Goal: Task Accomplishment & Management: Manage account settings

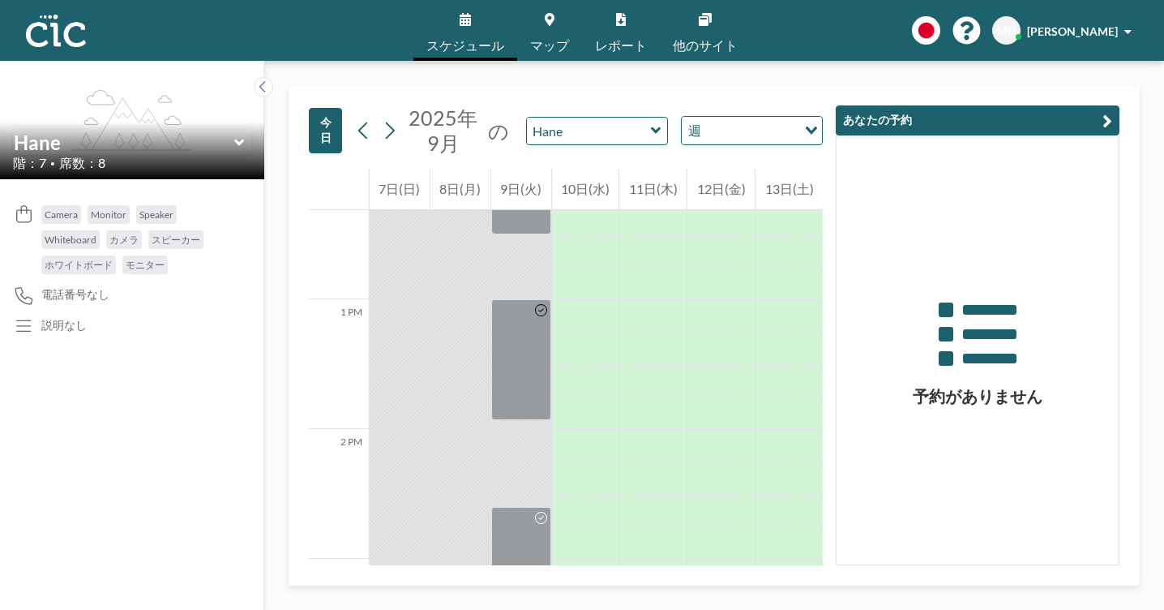
scroll to position [1607, 0]
click at [72, 92] on icon "flex-grow: 1.2;" at bounding box center [132, 120] width 120 height 61
click at [491, 21] on link "スケジュール" at bounding box center [466, 30] width 104 height 61
click at [1007, 323] on icon at bounding box center [978, 340] width 282 height 91
click at [309, 108] on button "今日" at bounding box center [325, 130] width 33 height 45
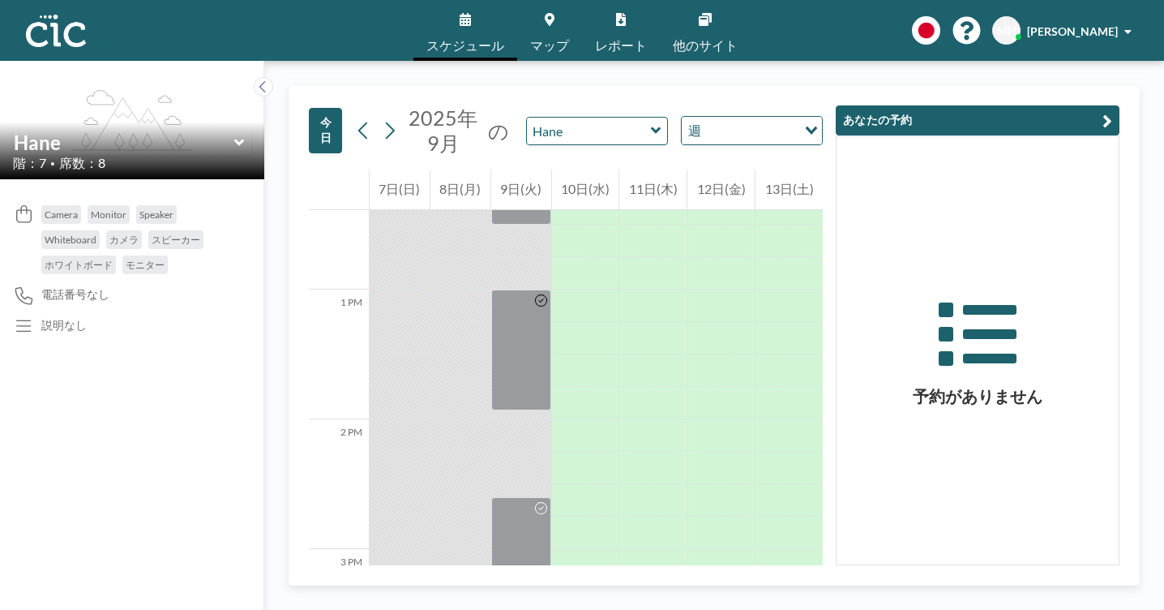
click at [309, 108] on button "今日" at bounding box center [325, 130] width 33 height 45
click at [684, 120] on input "Search for option" at bounding box center [743, 130] width 118 height 21
drag, startPoint x: 669, startPoint y: 122, endPoint x: 659, endPoint y: 147, distance: 27.0
click at [659, 147] on ul "日 週" at bounding box center [659, 138] width 130 height 56
click at [638, 144] on li "週" at bounding box center [658, 149] width 128 height 24
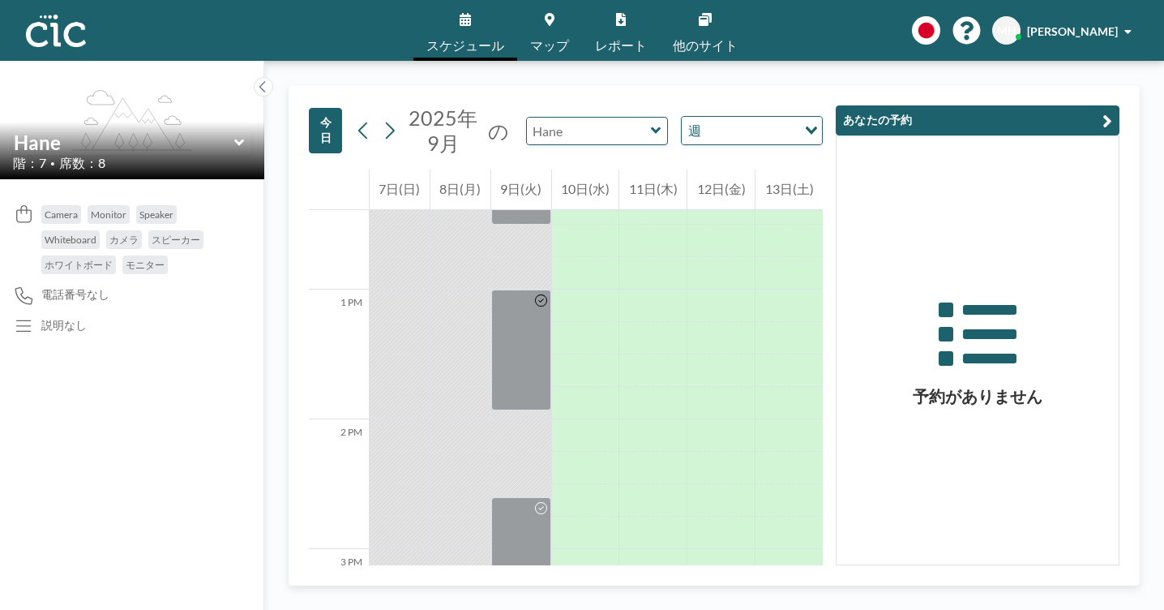
click at [574, 117] on div at bounding box center [597, 131] width 142 height 28
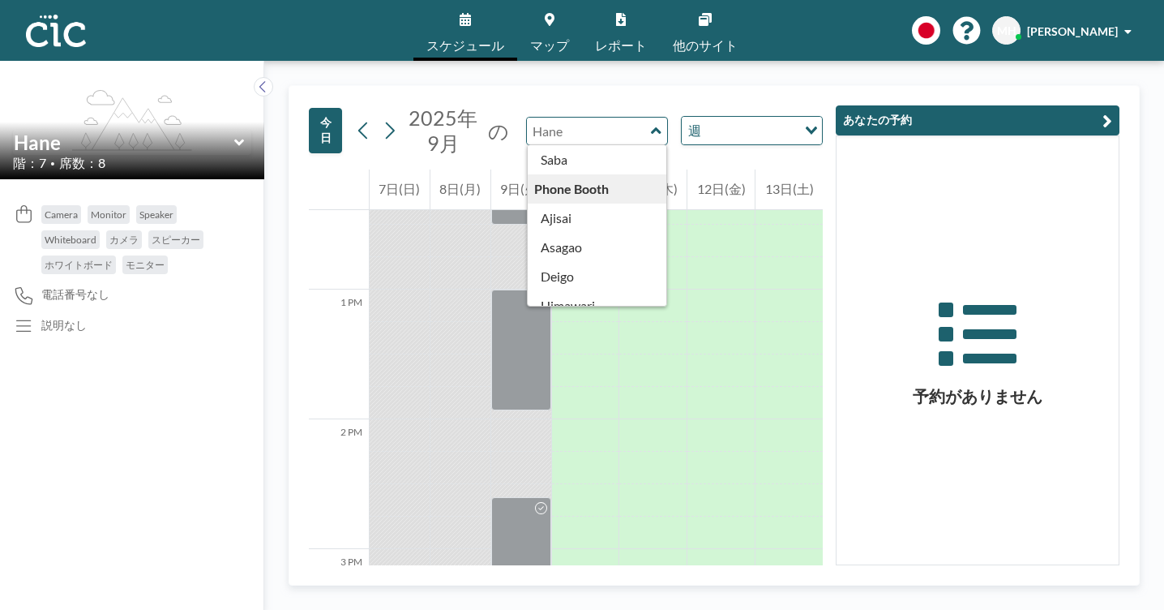
scroll to position [0, 0]
type input "Hane"
drag, startPoint x: 528, startPoint y: 119, endPoint x: 512, endPoint y: 115, distance: 15.9
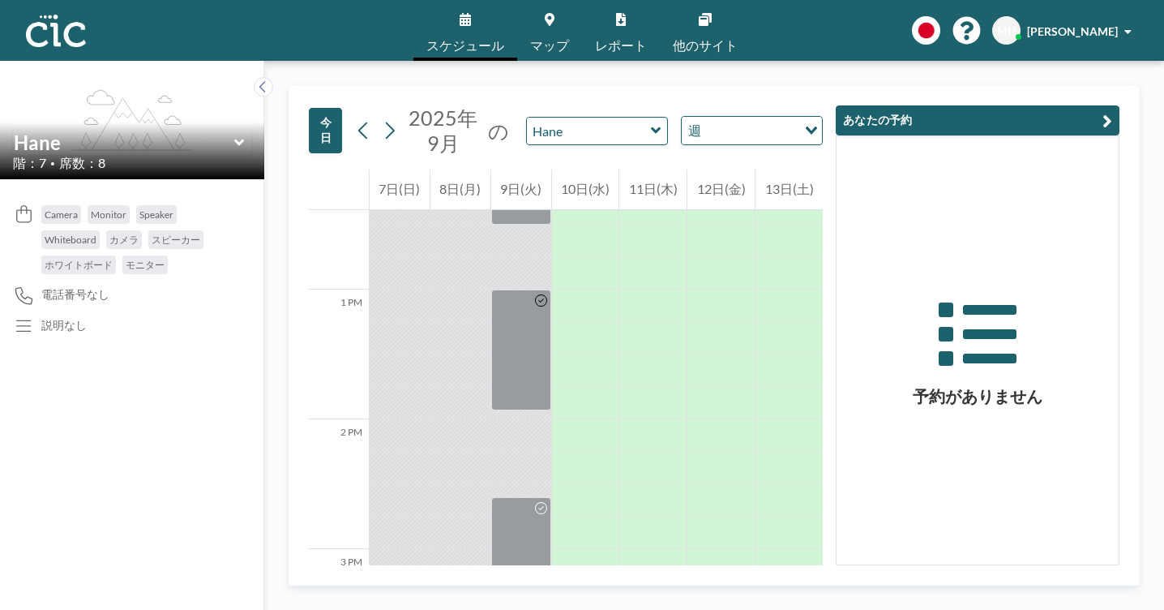
drag, startPoint x: 7, startPoint y: 174, endPoint x: 19, endPoint y: 156, distance: 21.8
click at [11, 179] on div "Camera Monitor Speaker Whiteboard カメラ スピーカー ホワイトボード モニター 電話番号なし 説明なし" at bounding box center [132, 394] width 264 height 431
click at [60, 155] on span "席数：8" at bounding box center [82, 163] width 46 height 16
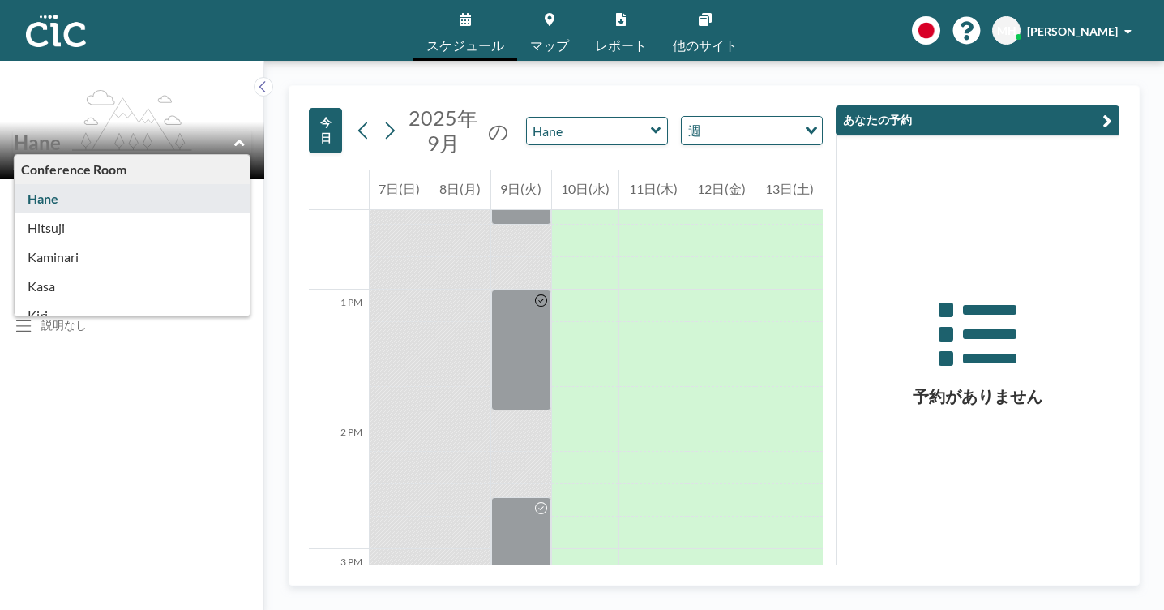
click at [186, 131] on input "text" at bounding box center [124, 143] width 221 height 24
type input "Hane"
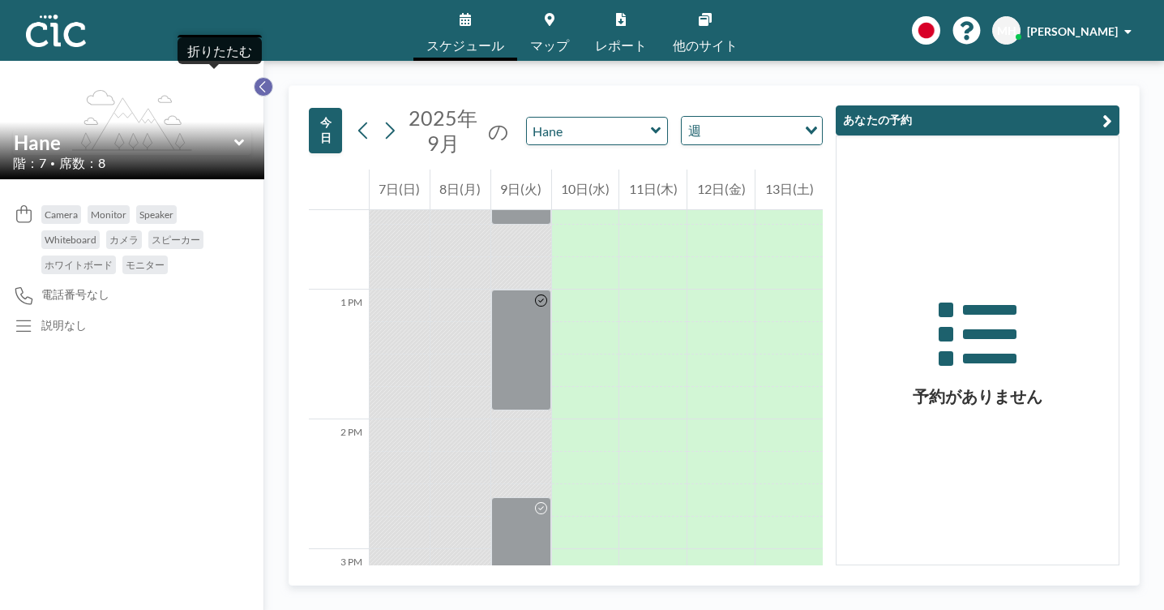
click at [254, 77] on button at bounding box center [263, 86] width 19 height 19
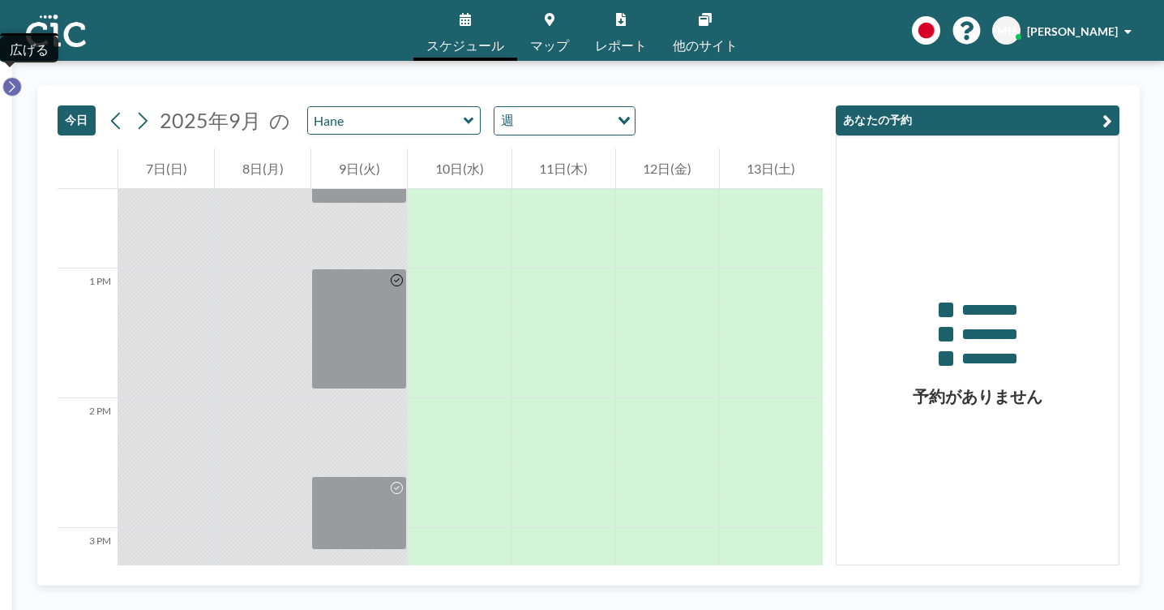
click at [6, 79] on icon at bounding box center [11, 87] width 11 height 16
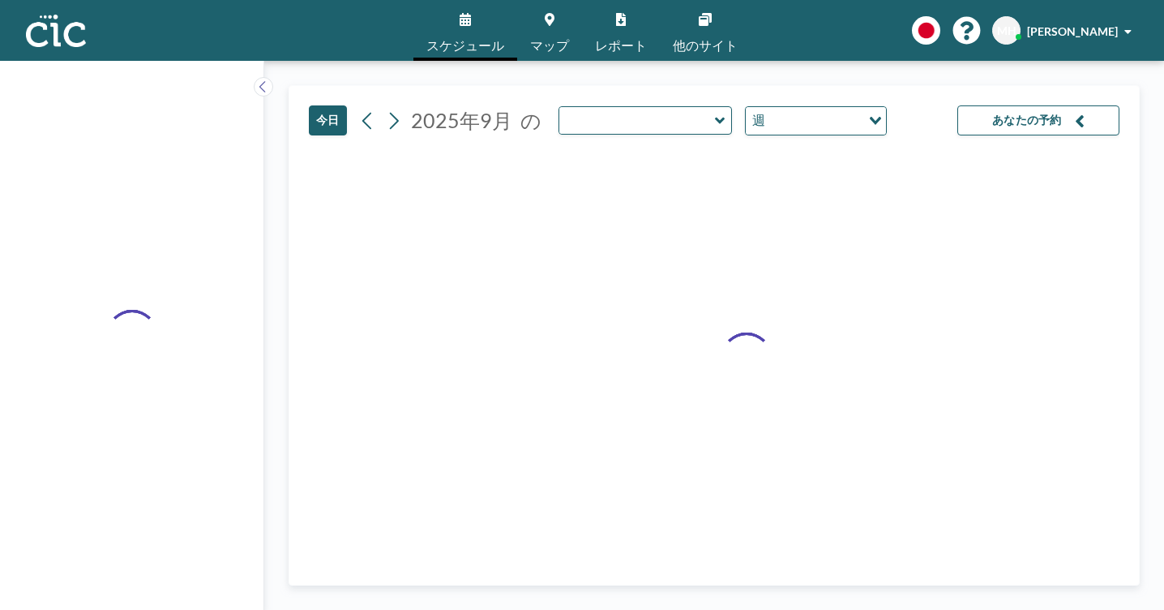
type input "Hane"
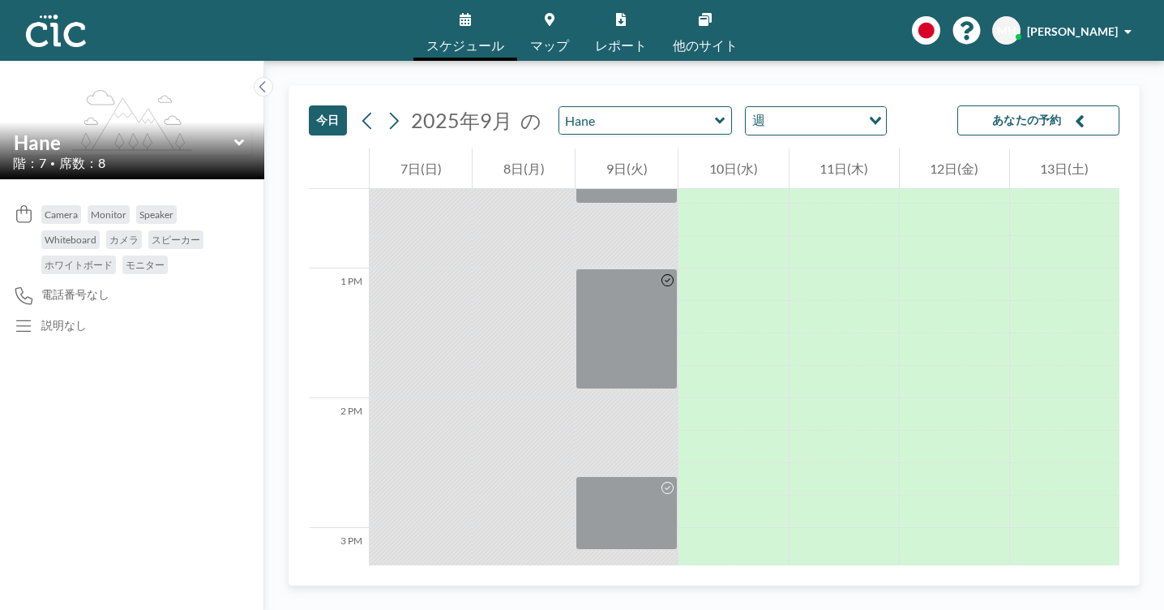
scroll to position [1607, 0]
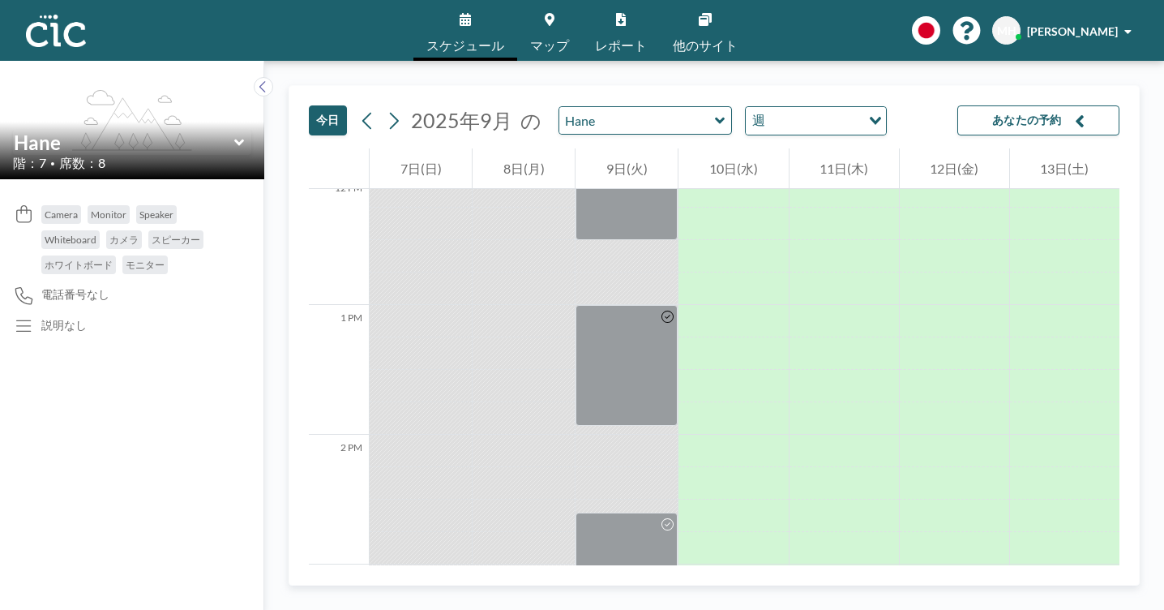
scroll to position [1607, 0]
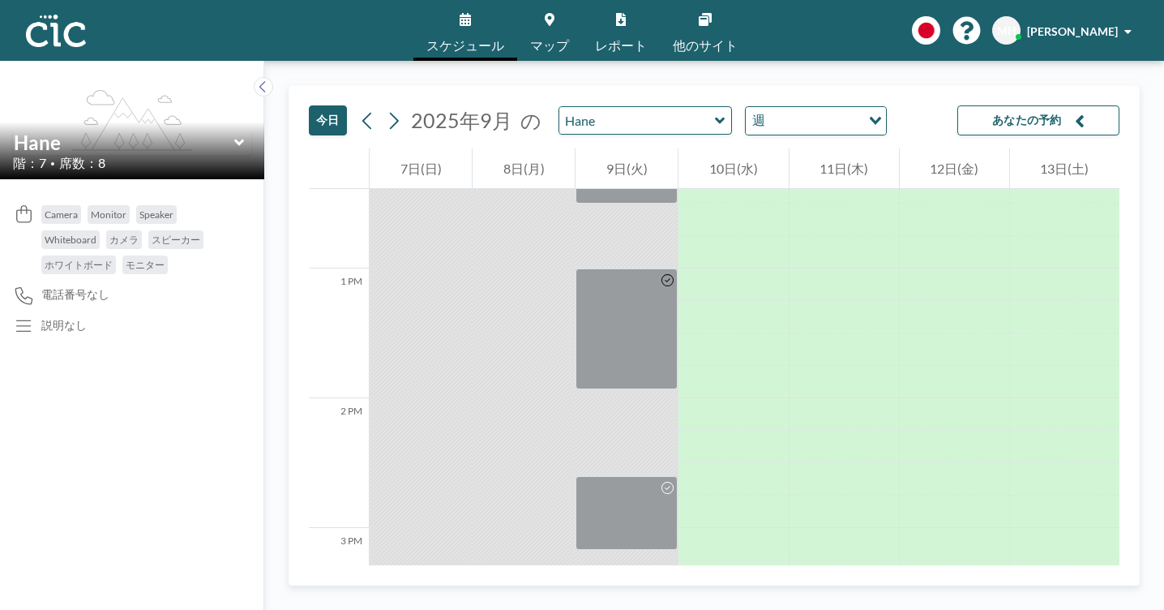
click at [471, 19] on icon at bounding box center [465, 19] width 11 height 13
click at [309, 105] on button "今日" at bounding box center [328, 120] width 38 height 30
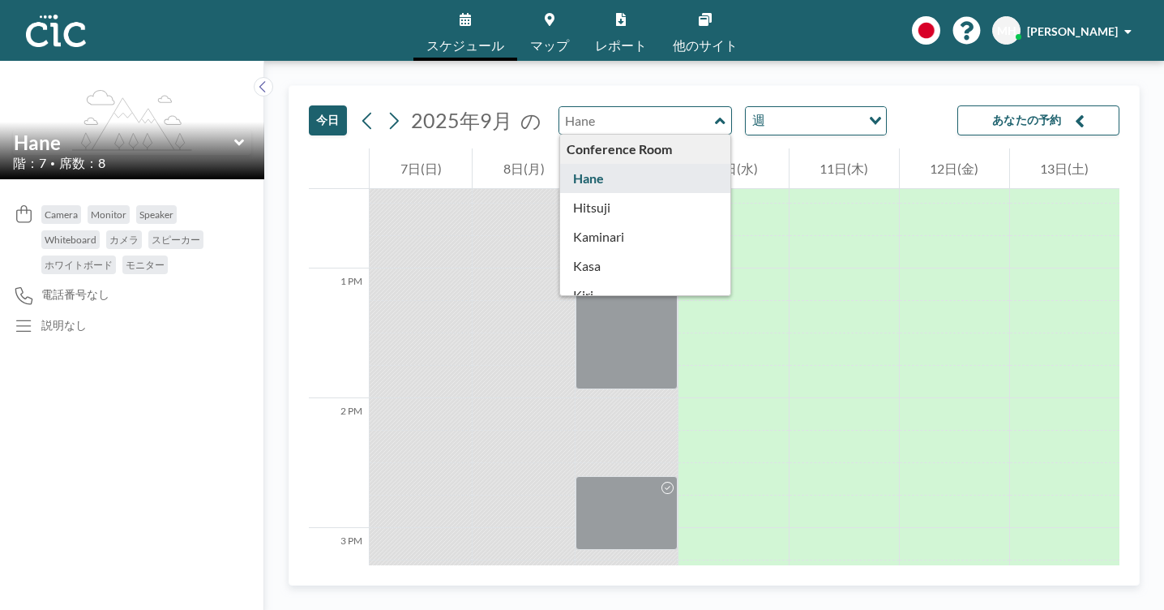
click at [560, 107] on input "text" at bounding box center [638, 120] width 156 height 27
type input "Hane"
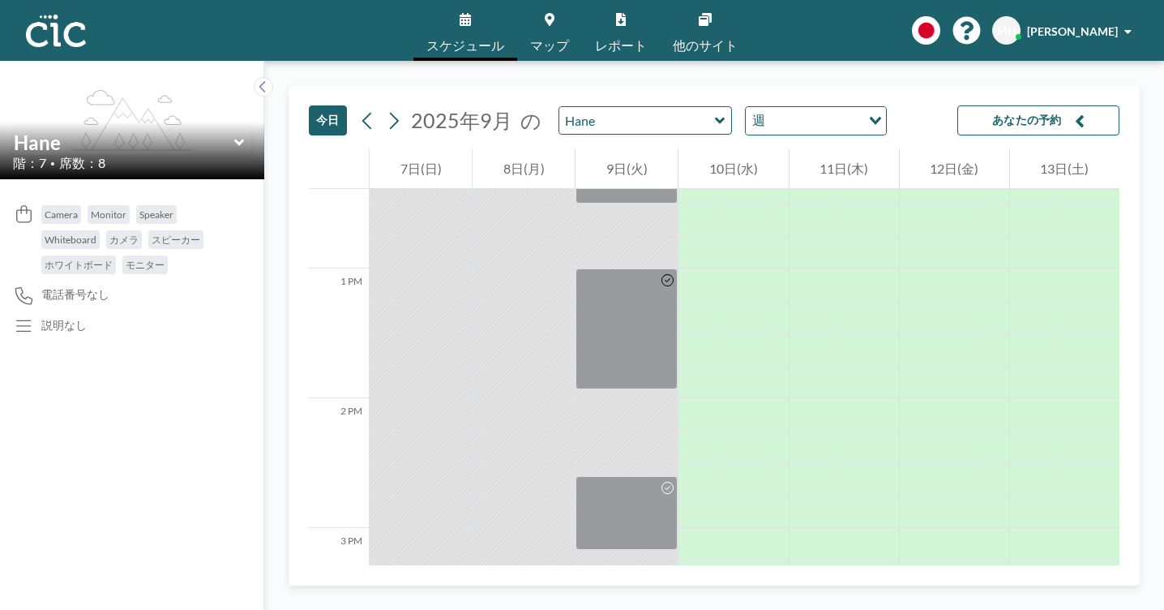
click at [715, 113] on icon at bounding box center [720, 121] width 11 height 16
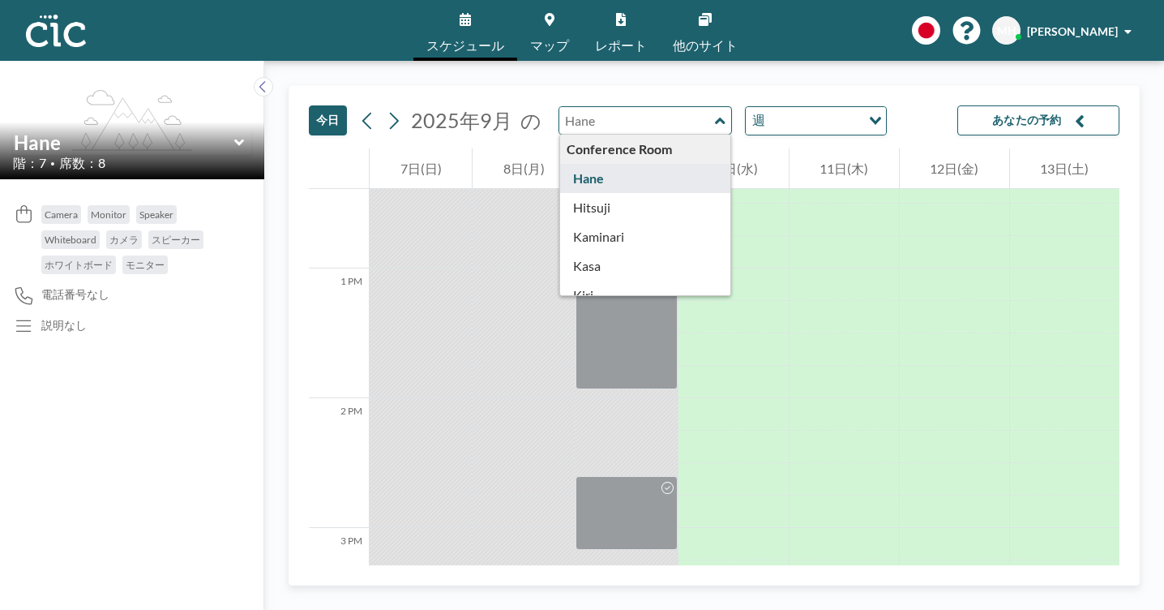
click at [715, 113] on icon at bounding box center [720, 121] width 11 height 16
type input "Hane"
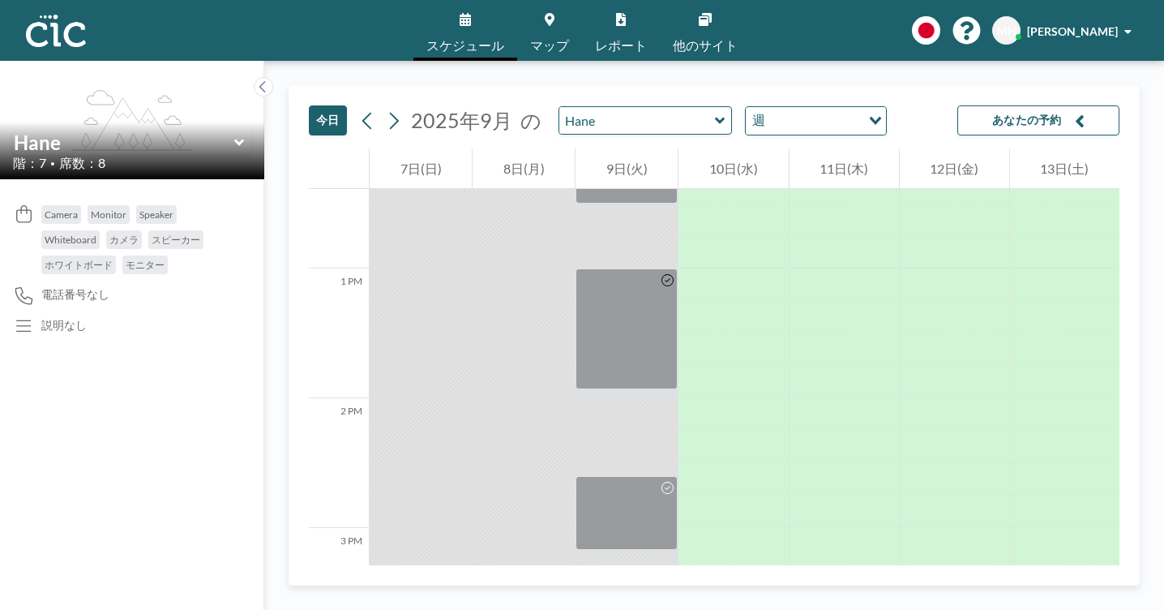
click at [886, 91] on div "今日 2025年9月 の Hane 週 Loading... あなたの予約" at bounding box center [714, 117] width 811 height 62
click at [234, 135] on icon at bounding box center [239, 143] width 11 height 16
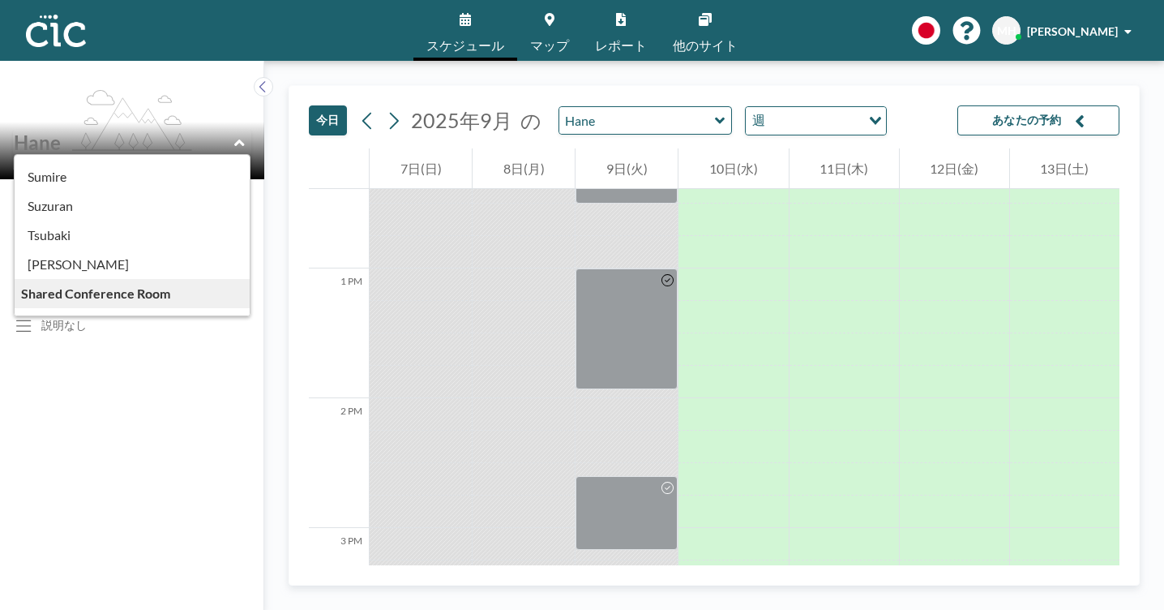
scroll to position [579, 0]
click at [105, 330] on div "Camera Monitor Speaker Whiteboard カメラ スピーカー ホワイトボード モニター 電話番号なし 説明なし" at bounding box center [132, 394] width 264 height 431
drag, startPoint x: 71, startPoint y: 324, endPoint x: 166, endPoint y: 182, distance: 170.7
click at [105, 265] on div "flex-grow: 1.2; Conference Room Hane Hitsuji Kaminari Kasa Kiri Kumori Madara M…" at bounding box center [132, 335] width 264 height 549
click at [234, 135] on icon at bounding box center [239, 143] width 11 height 16
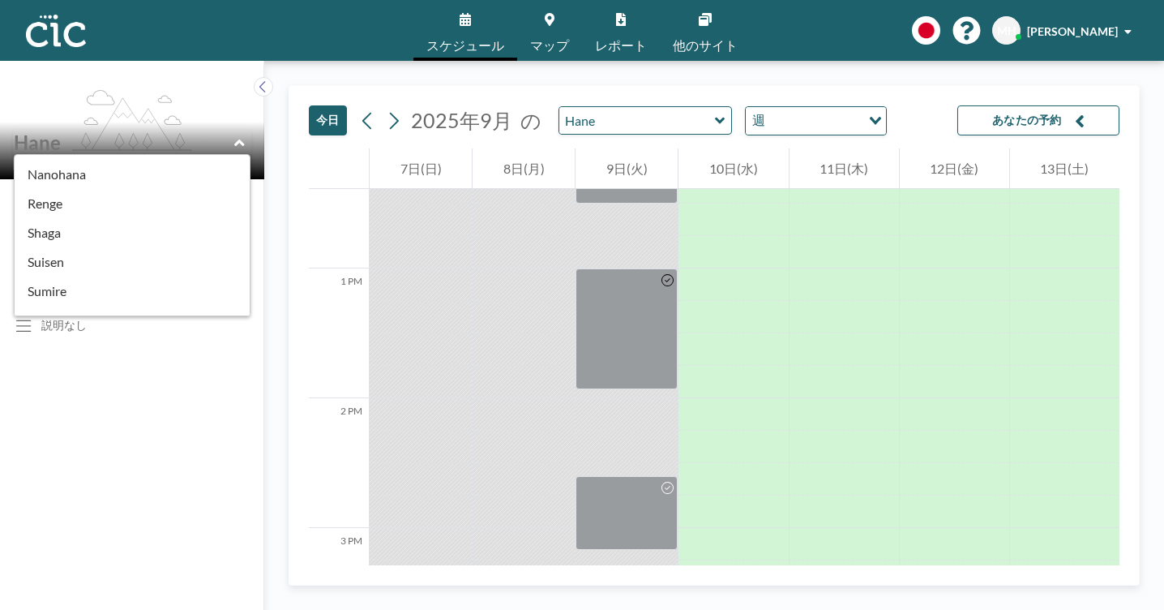
type input "Hane"
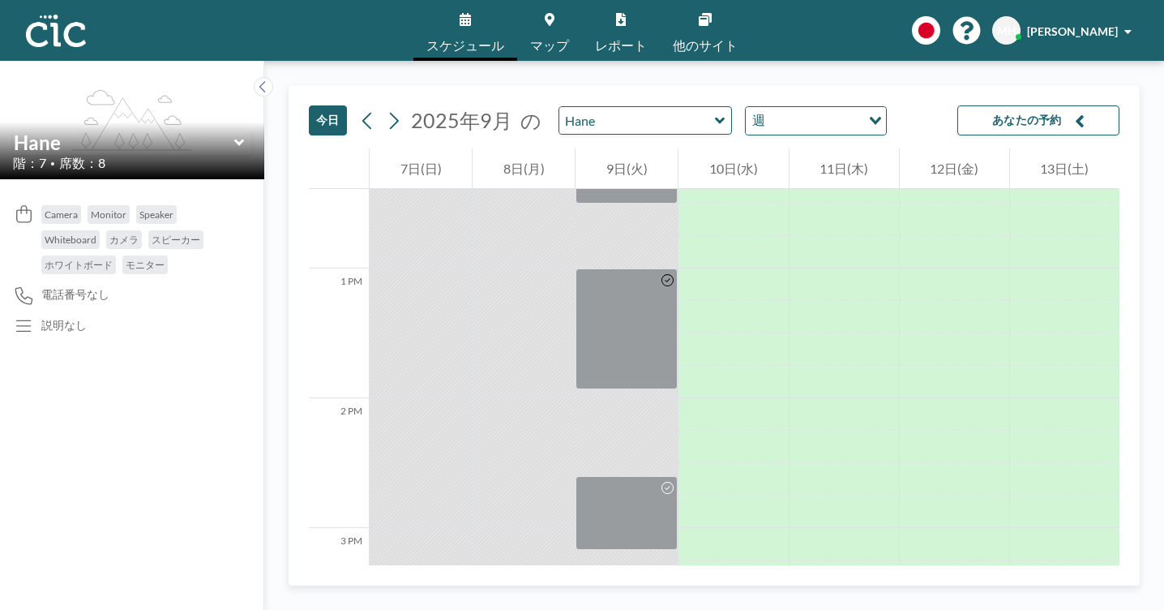
drag, startPoint x: 26, startPoint y: 267, endPoint x: 135, endPoint y: 247, distance: 111.2
click at [28, 318] on div "説明なし" at bounding box center [132, 326] width 238 height 17
click at [676, 27] on link "他のサイト" at bounding box center [705, 30] width 91 height 61
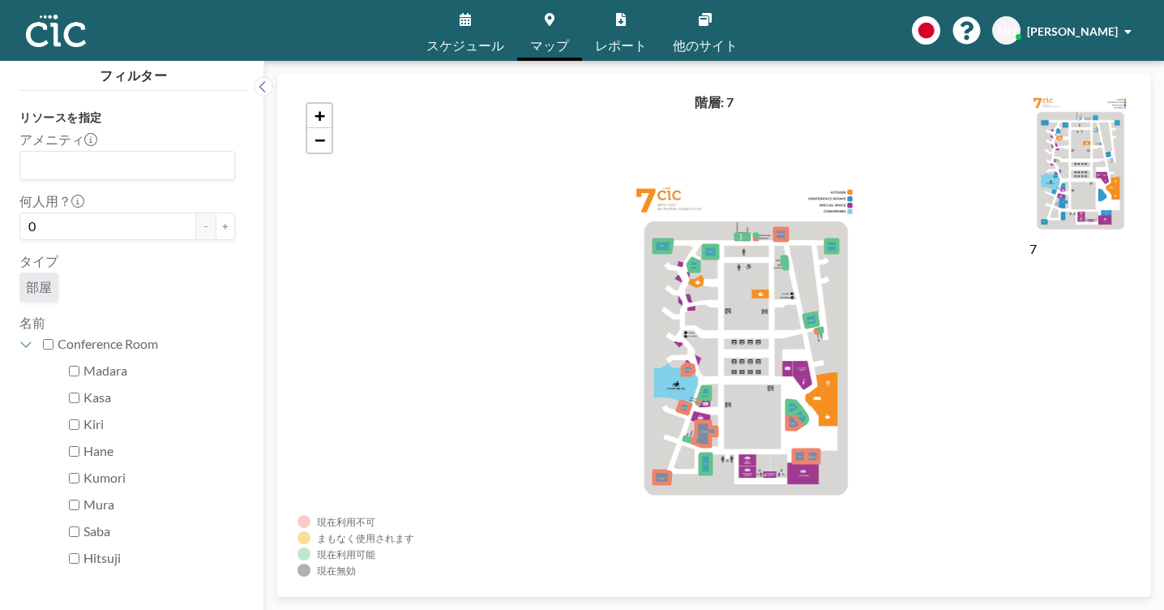
click at [499, 39] on span "スケジュール" at bounding box center [466, 45] width 78 height 13
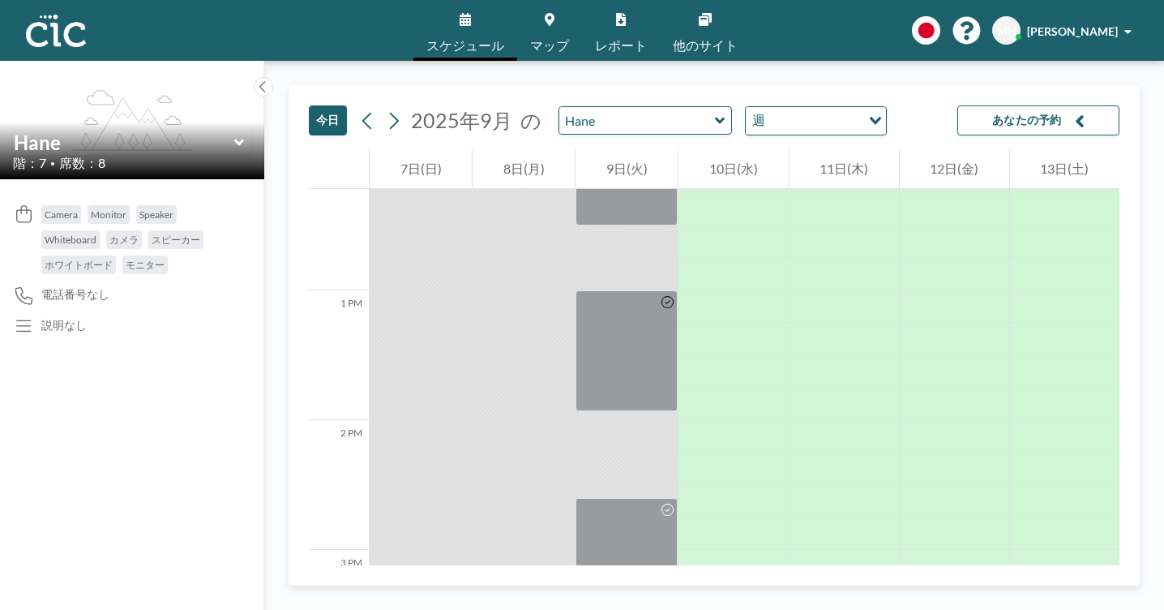
scroll to position [1607, 0]
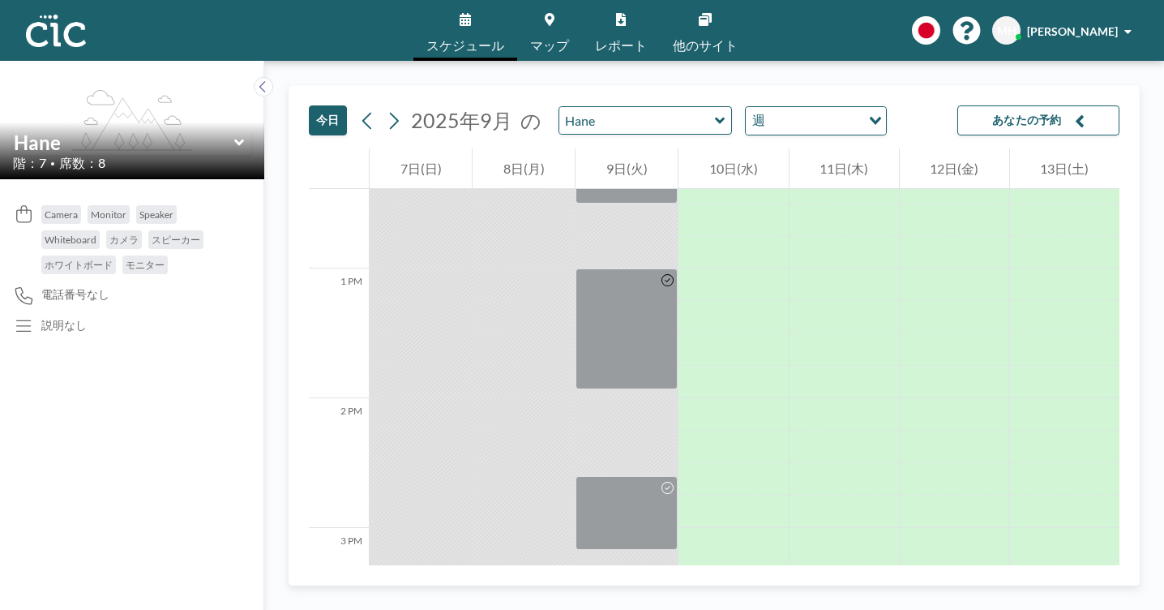
click at [1035, 105] on button "あなたの予約" at bounding box center [1039, 120] width 162 height 30
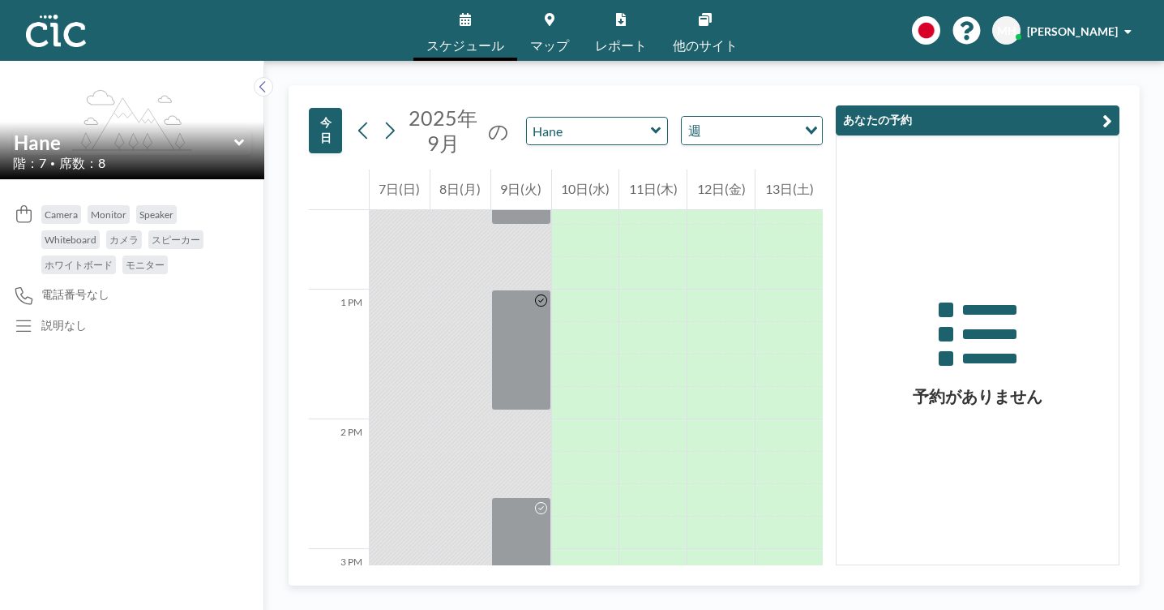
drag, startPoint x: 1018, startPoint y: 324, endPoint x: 1032, endPoint y: 237, distance: 88.0
click at [1023, 291] on div "予約がありません" at bounding box center [978, 350] width 282 height 428
click at [986, 105] on button "あなたの予約" at bounding box center [978, 120] width 284 height 30
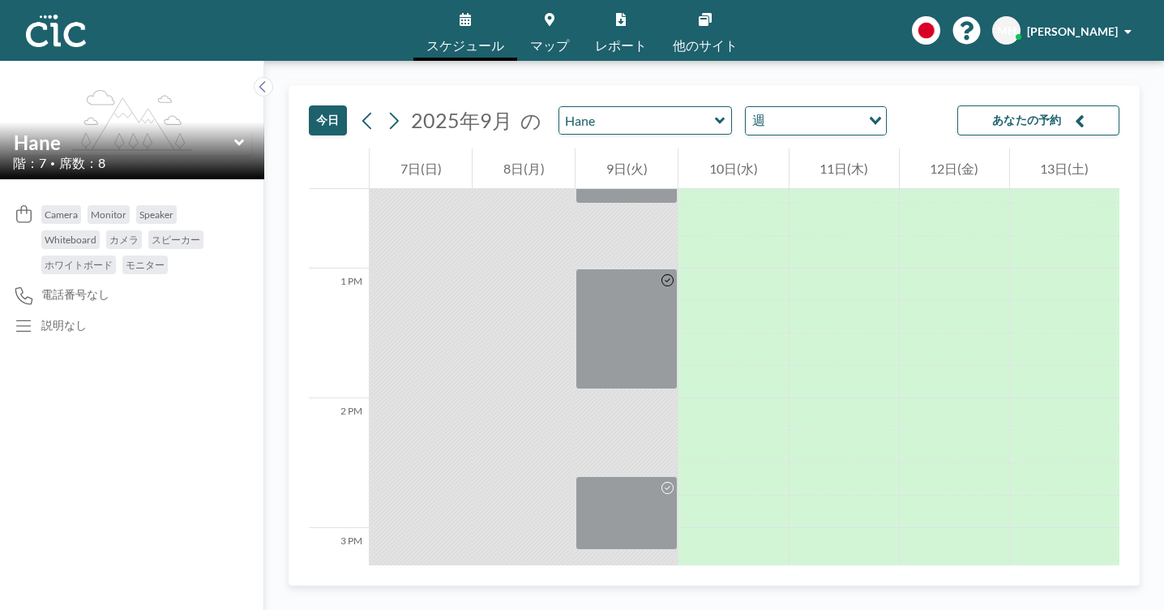
click at [770, 110] on input "Search for option" at bounding box center [814, 120] width 89 height 21
click at [748, 110] on input "Search for option" at bounding box center [807, 120] width 118 height 21
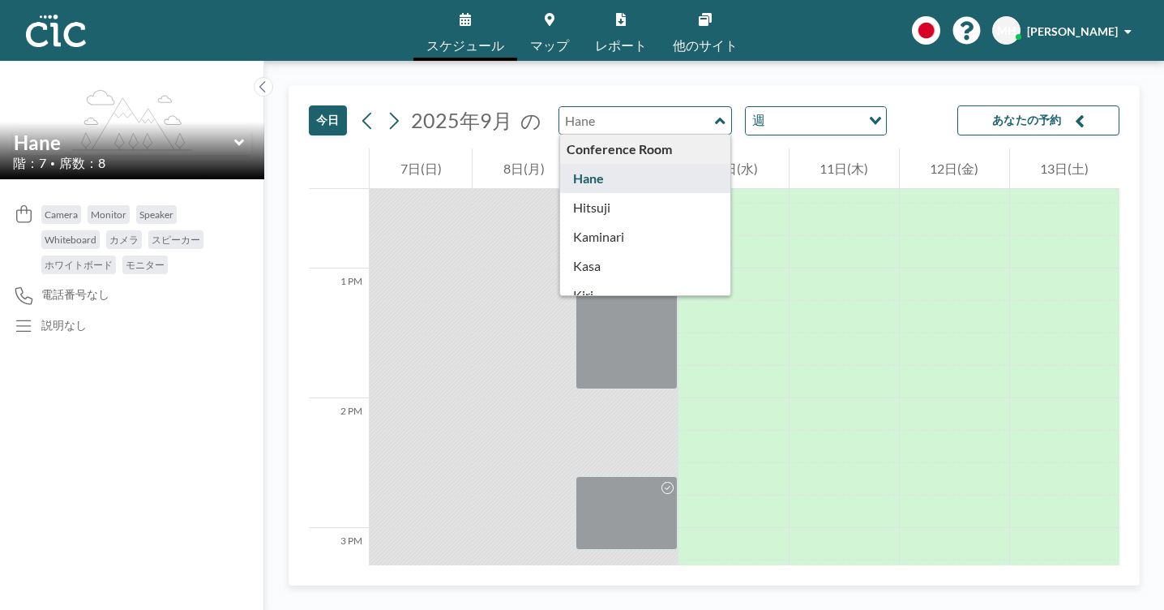
click at [560, 107] on input "text" at bounding box center [638, 120] width 156 height 27
type input "Hane"
click at [428, 86] on div "今日 2025年9月 の Hane Conference Room Hane Hitsuji Kaminari Kasa Kiri Kumori Madara…" at bounding box center [714, 117] width 811 height 62
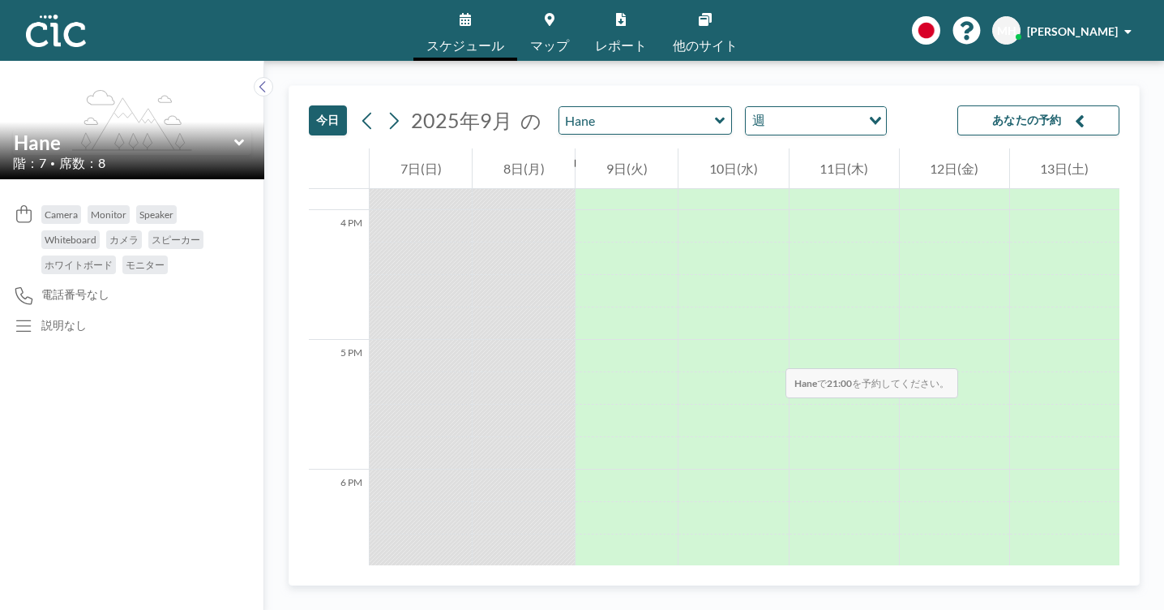
scroll to position [2112, 0]
drag, startPoint x: 181, startPoint y: 72, endPoint x: 199, endPoint y: 72, distance: 18.7
click at [189, 72] on div "flex-grow: 1.2;" at bounding box center [132, 120] width 264 height 118
click at [234, 135] on icon at bounding box center [239, 143] width 11 height 16
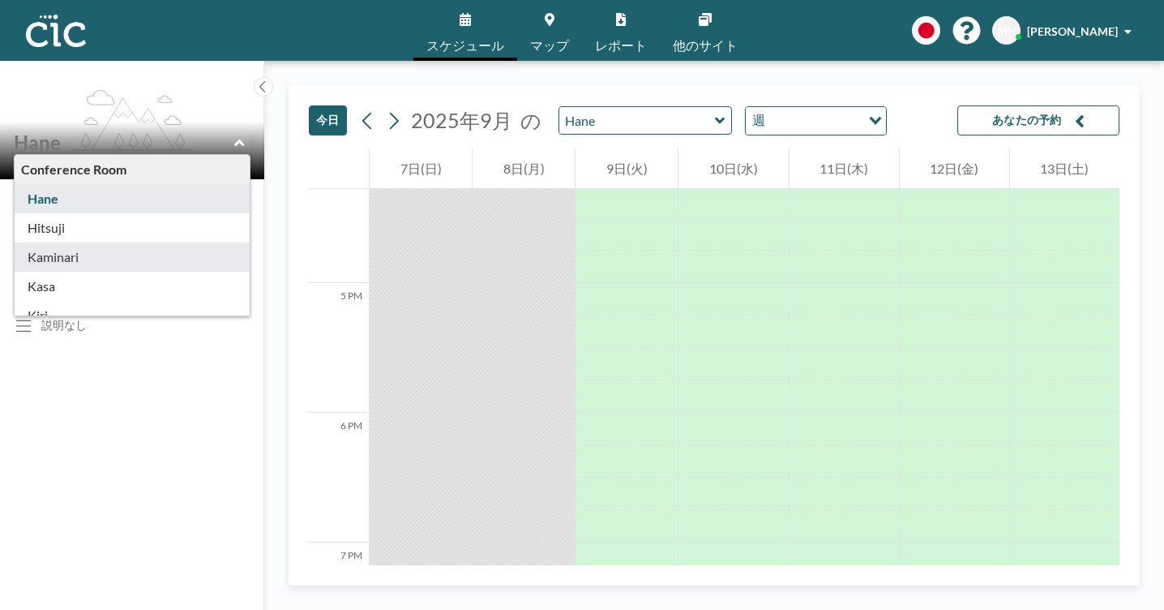
type input "Kaminari"
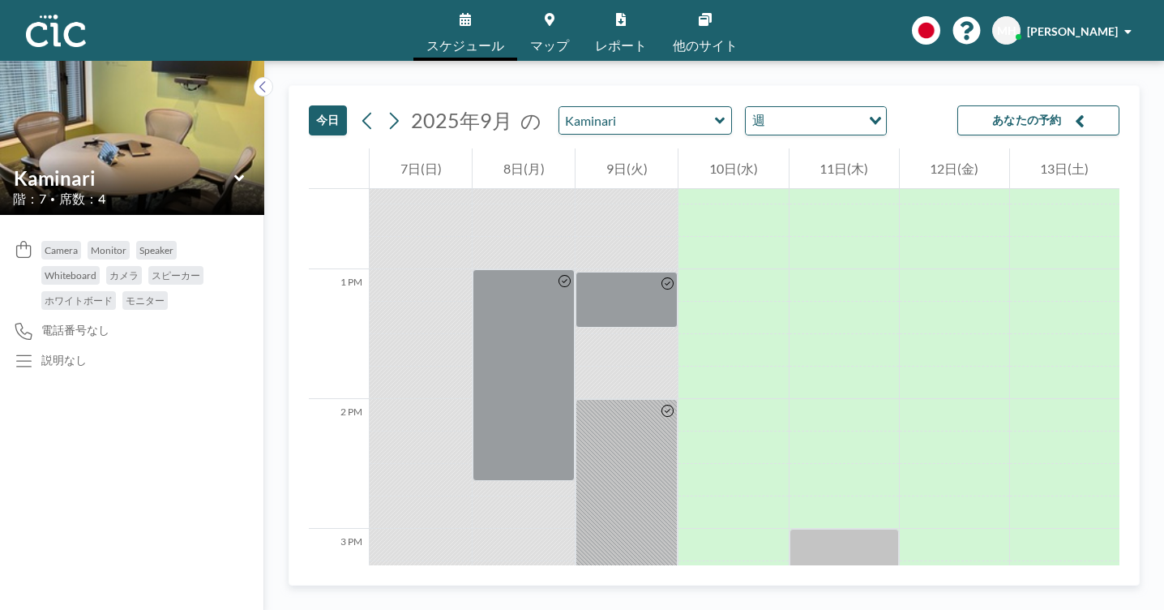
scroll to position [1607, 0]
drag, startPoint x: 57, startPoint y: 296, endPoint x: 163, endPoint y: 217, distance: 132.7
click at [58, 353] on div "説明なし" at bounding box center [63, 360] width 45 height 15
click at [234, 170] on icon at bounding box center [239, 178] width 11 height 16
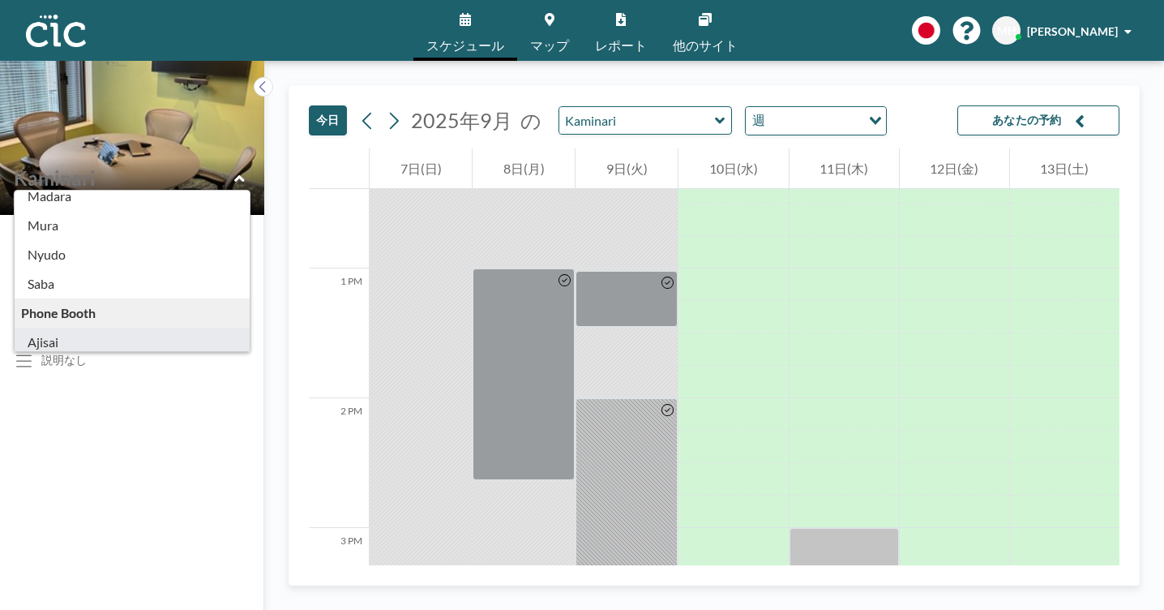
scroll to position [208, 0]
click at [105, 304] on div "Phone Booth" at bounding box center [132, 318] width 235 height 29
type input "Ajisai"
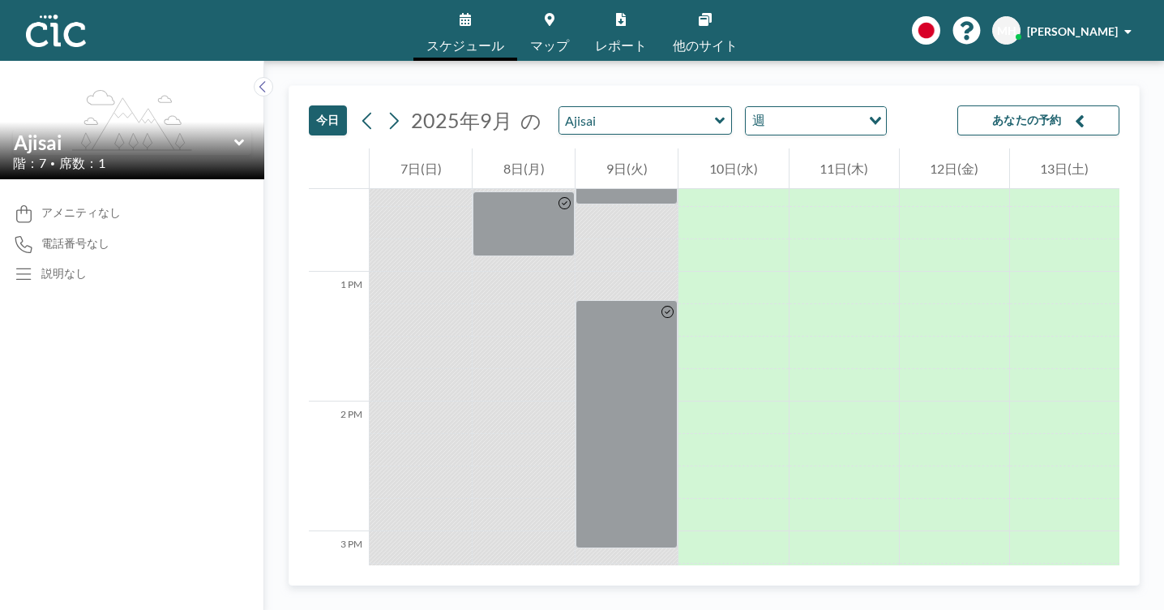
scroll to position [1607, 0]
click at [568, 19] on link "マップ" at bounding box center [549, 30] width 65 height 61
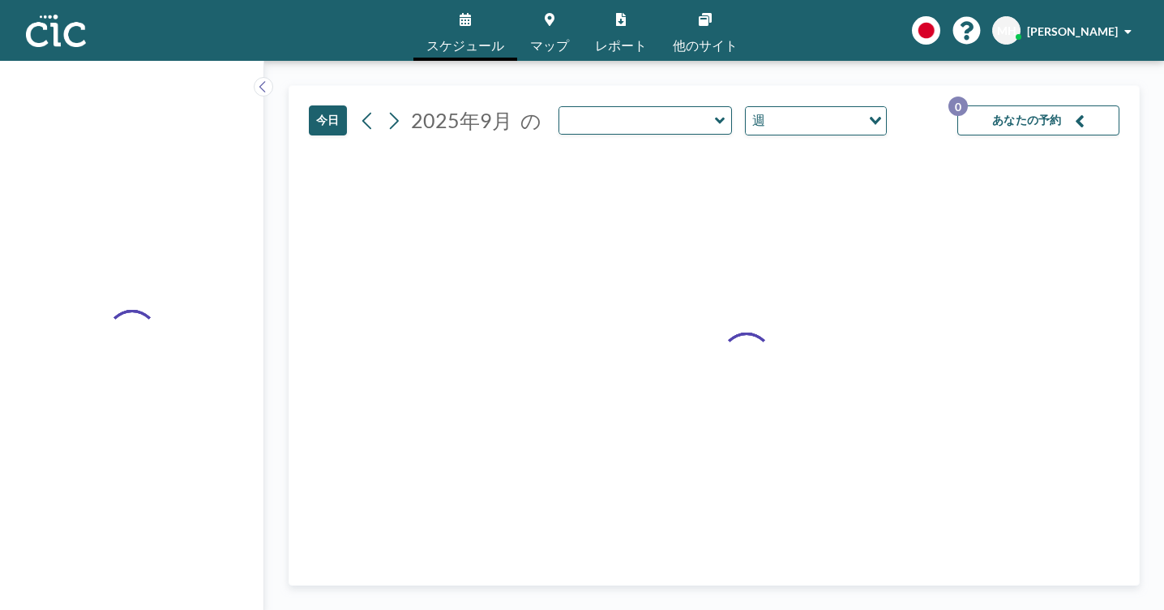
type input "Ajisai"
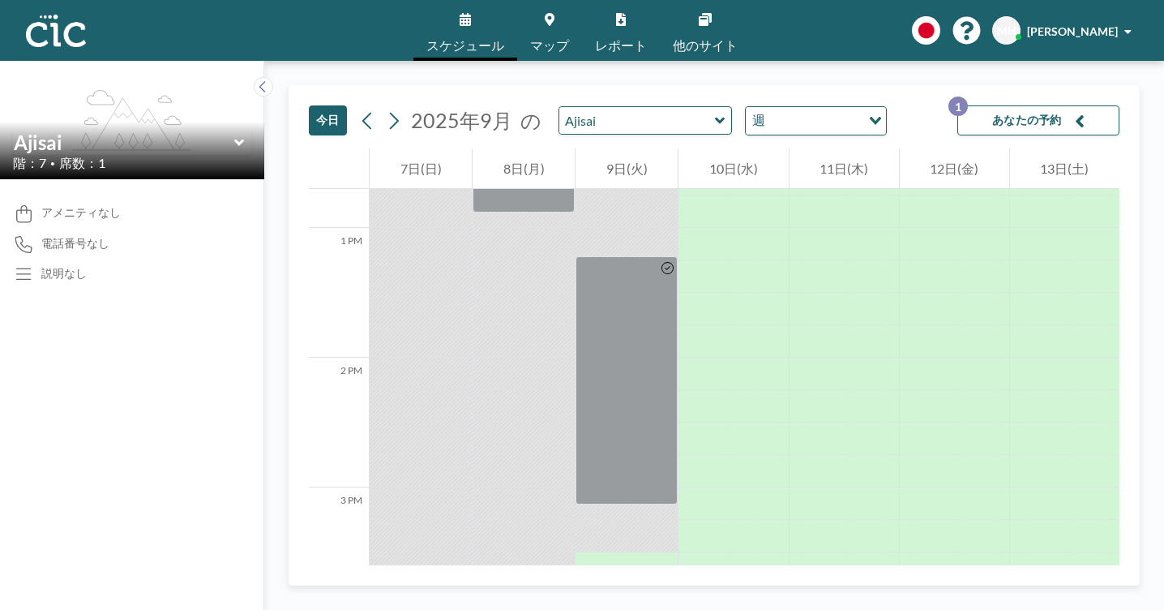
scroll to position [1660, 0]
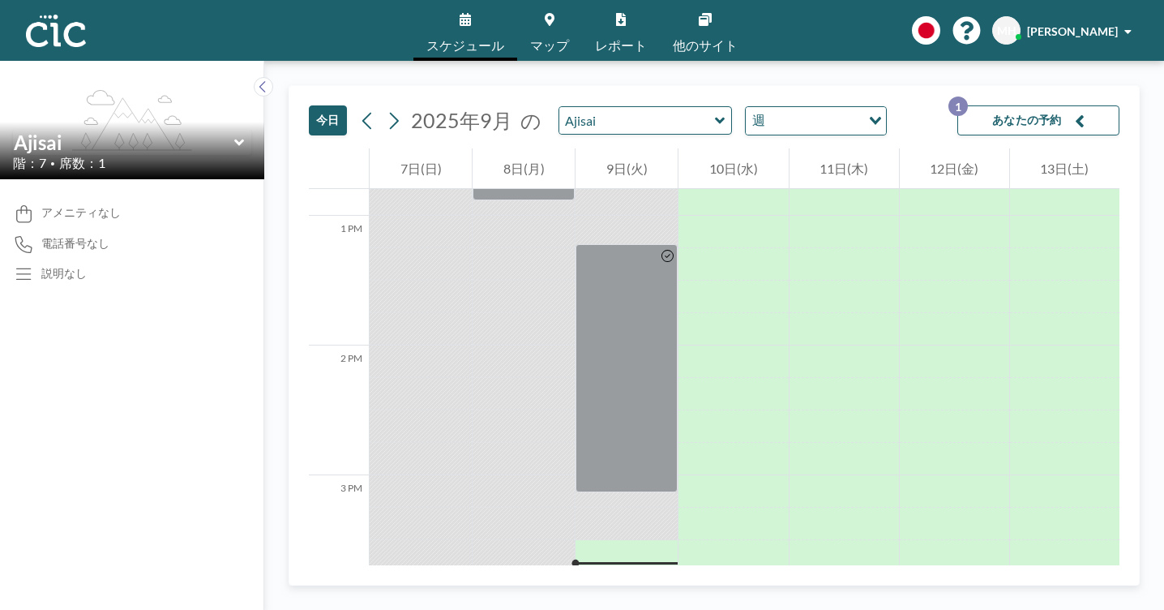
click at [1056, 105] on button "あなたの予約 1" at bounding box center [1039, 120] width 162 height 30
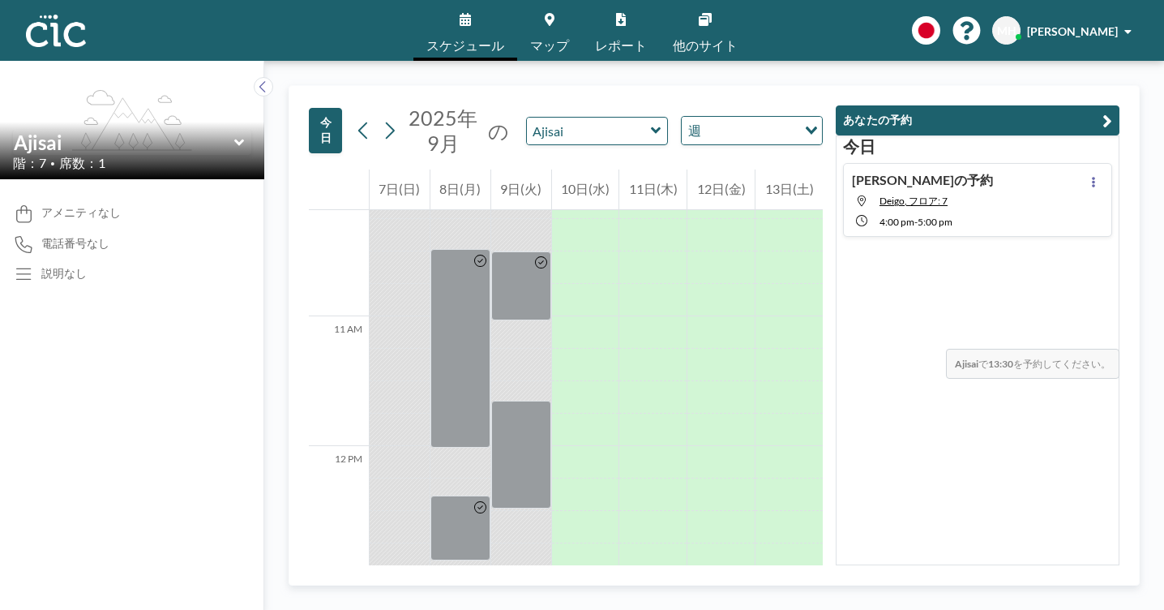
scroll to position [1310, 0]
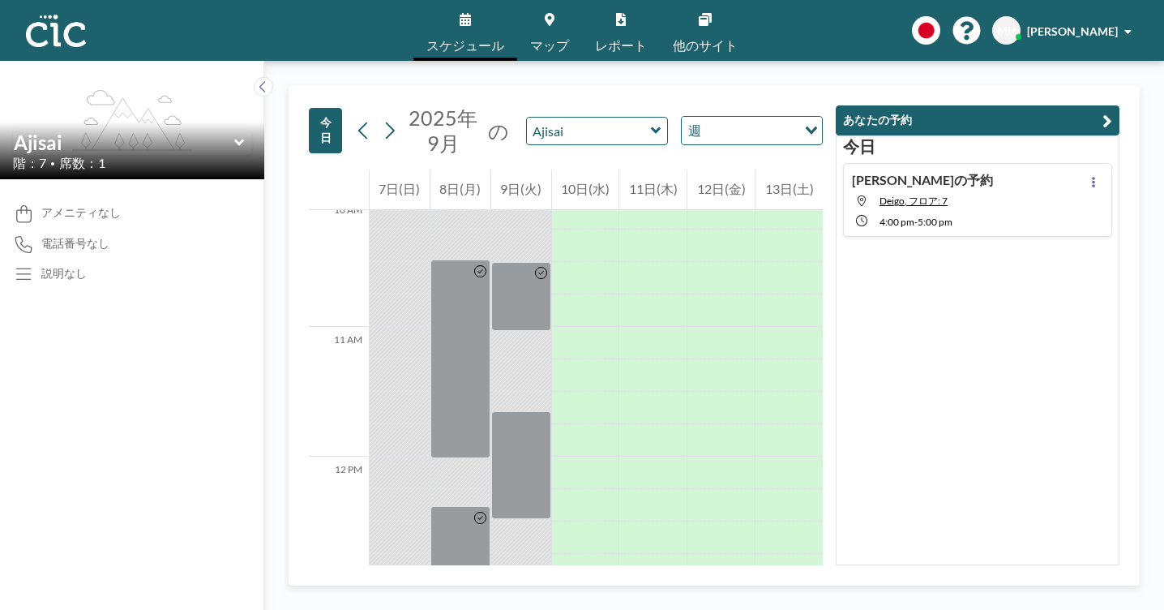
click at [972, 424] on div "[DATE] [PERSON_NAME]の予約 Deigo, フロア: 7 4:00 PM - 5:00 PM" at bounding box center [978, 350] width 284 height 430
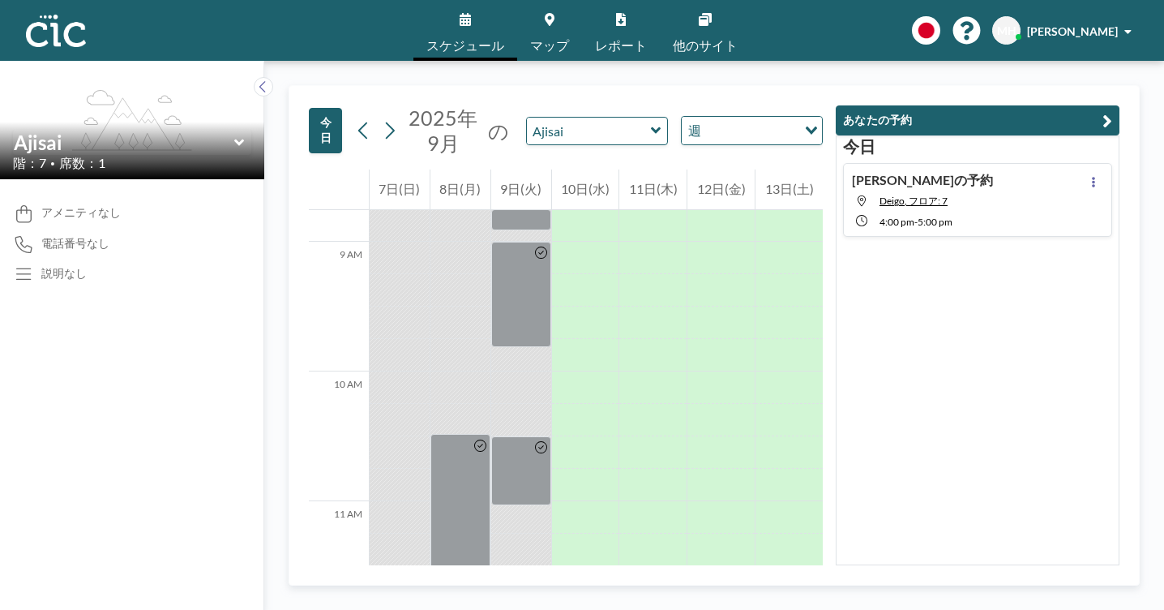
scroll to position [1119, 0]
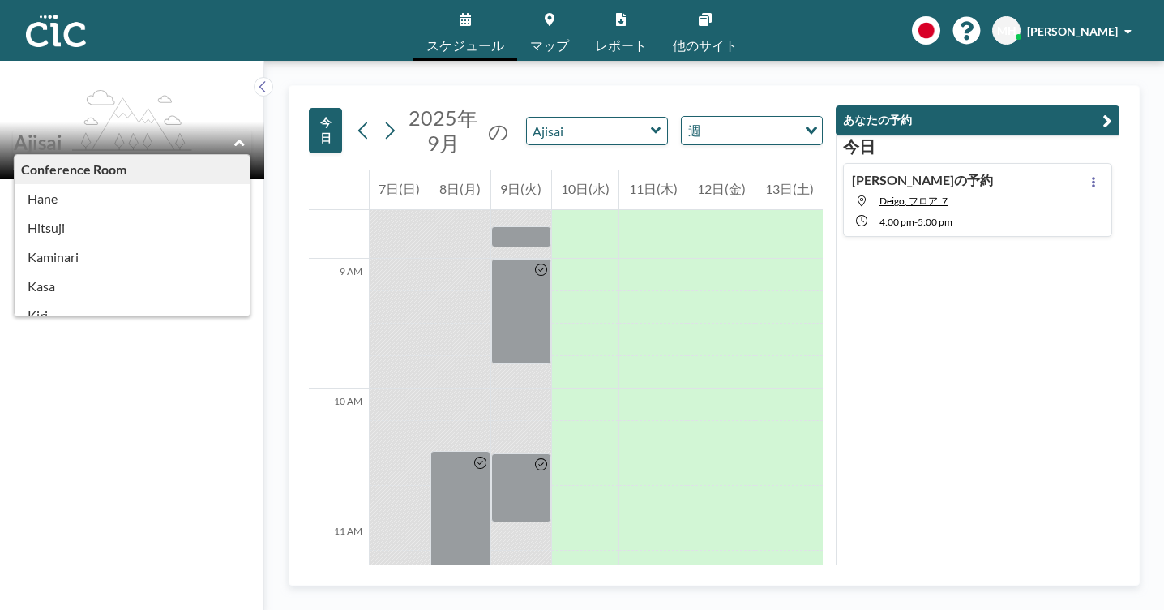
click at [187, 130] on div "Conference Room [PERSON_NAME] Kaminari [PERSON_NAME] [PERSON_NAME] [PERSON_NAME…" at bounding box center [132, 142] width 238 height 25
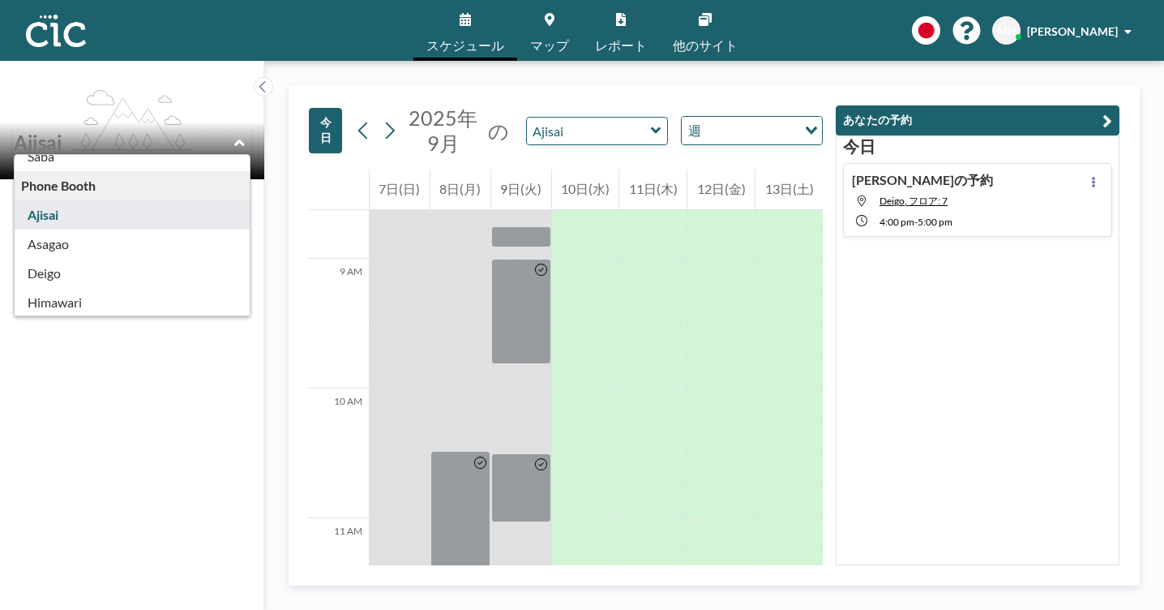
scroll to position [302, 0]
type input "Deigo"
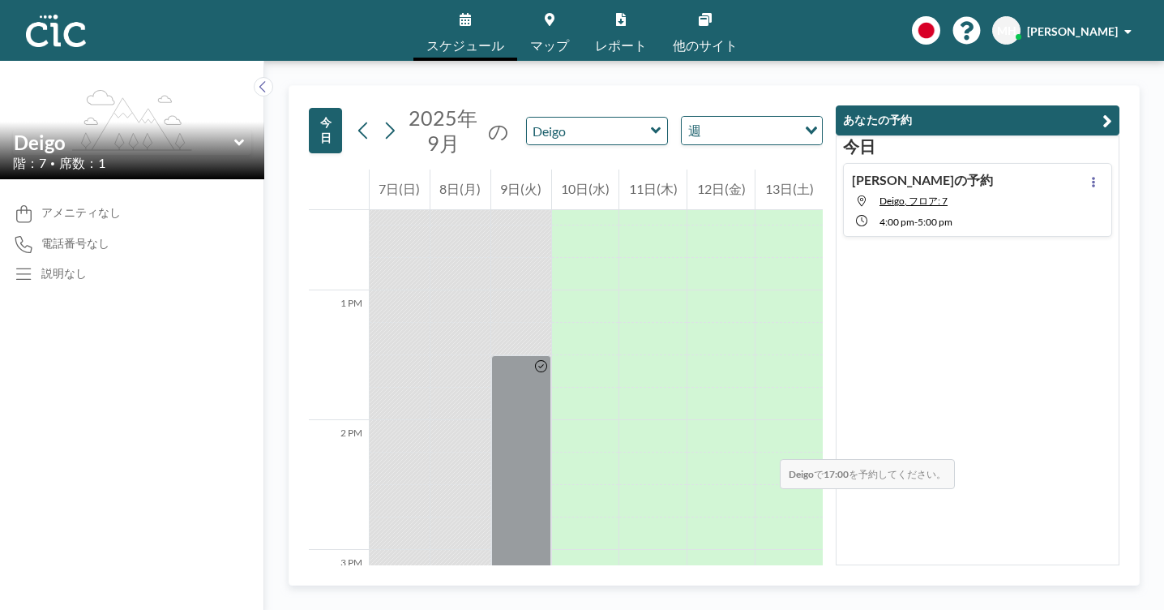
scroll to position [1607, 0]
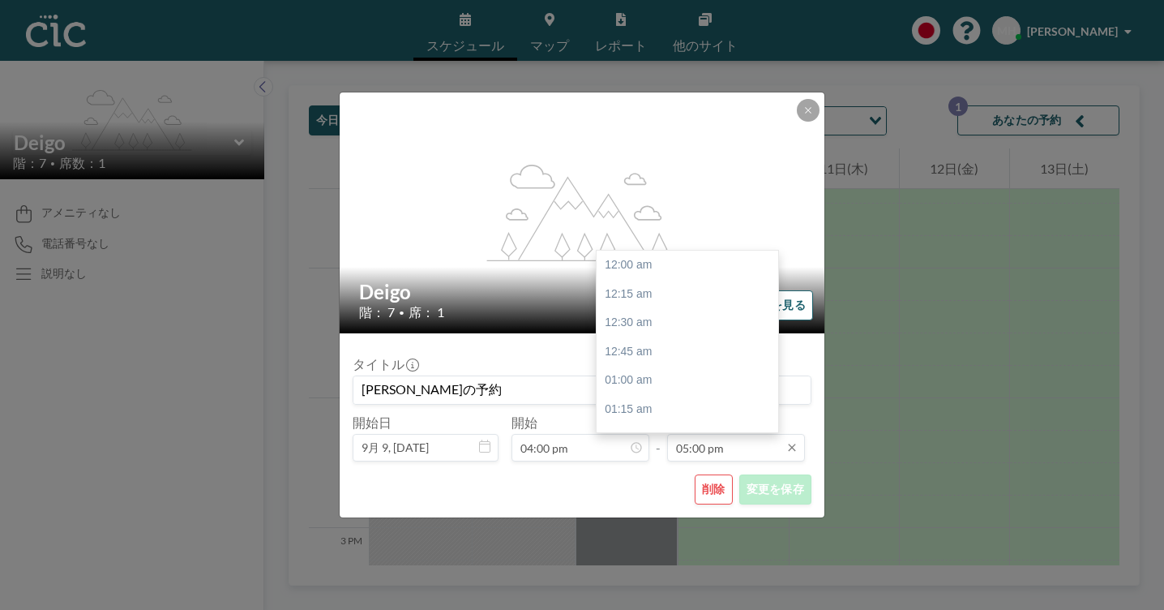
scroll to position [1760, 0]
click at [685, 434] on input "05:00 pm" at bounding box center [736, 448] width 138 height 28
click at [658, 539] on div "05:45 pm" at bounding box center [688, 553] width 182 height 29
type input "05:45 pm"
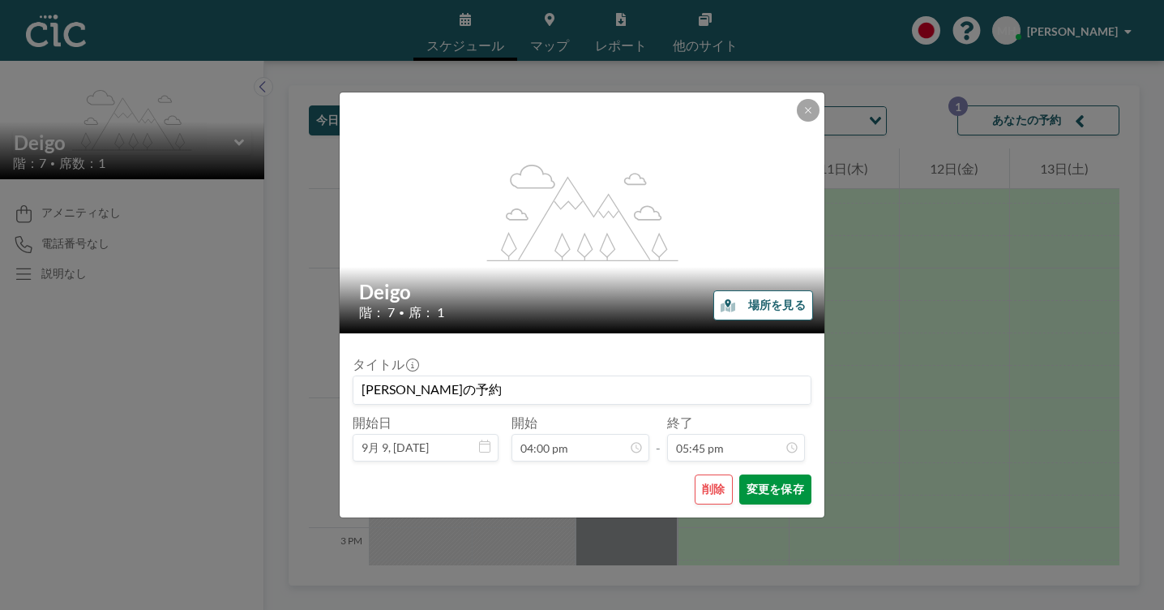
scroll to position [1837, 0]
click at [740, 474] on button "変更を保存" at bounding box center [776, 489] width 72 height 30
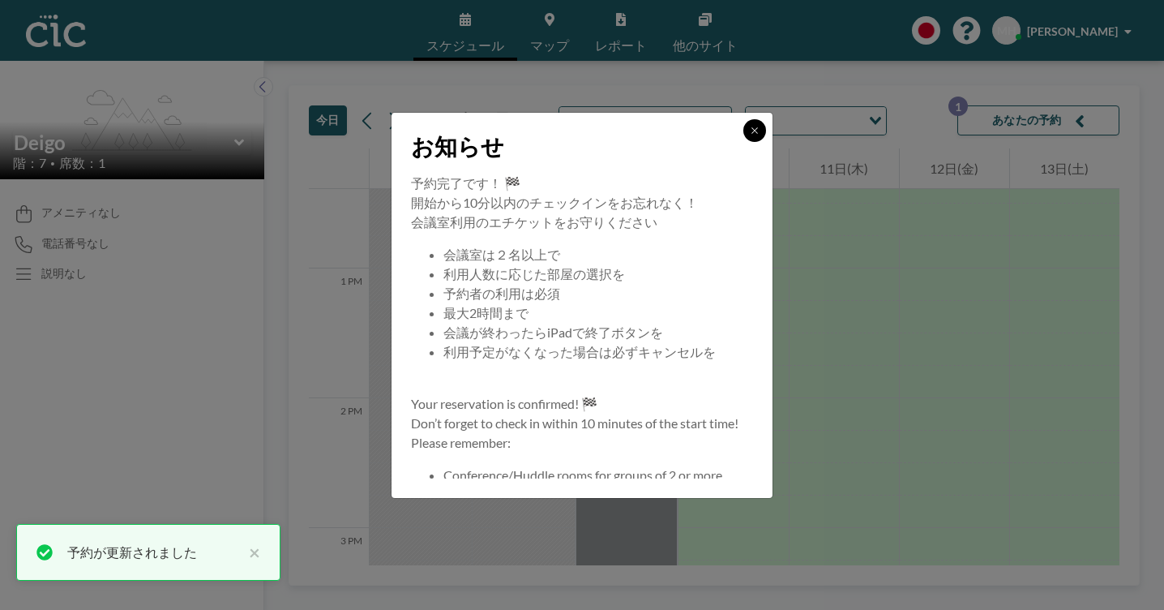
click at [750, 135] on icon at bounding box center [755, 131] width 10 height 10
